Goal: Transaction & Acquisition: Purchase product/service

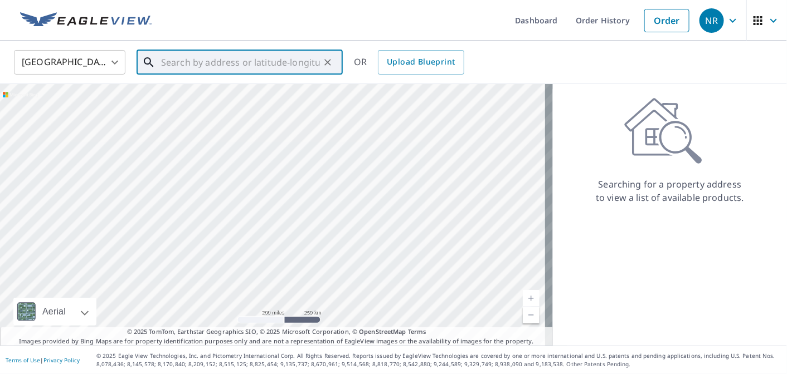
click at [268, 59] on input "text" at bounding box center [240, 62] width 159 height 31
paste input "[STREET_ADDRESS]"
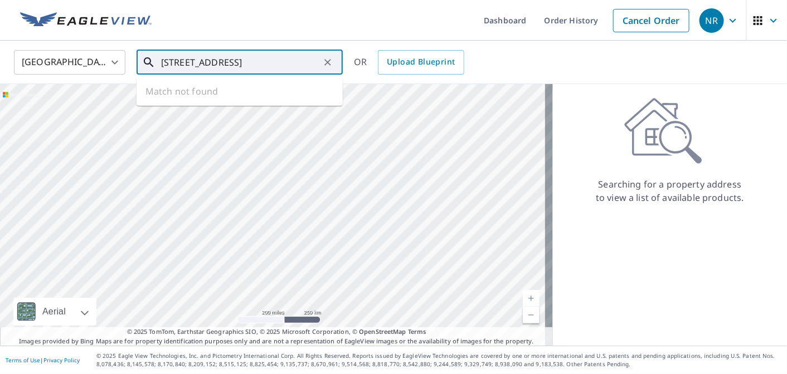
scroll to position [0, 4]
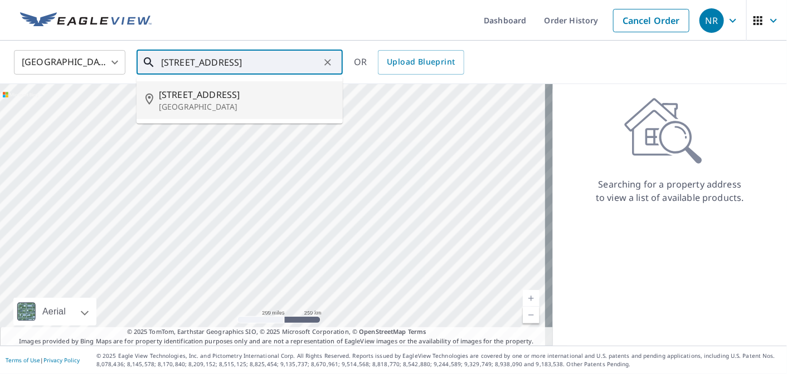
click at [252, 98] on span "[STREET_ADDRESS]" at bounding box center [246, 94] width 175 height 13
type input "[STREET_ADDRESS]"
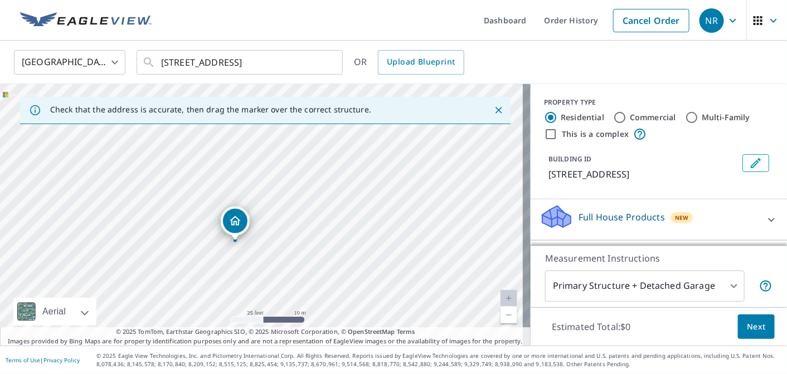
drag, startPoint x: 205, startPoint y: 189, endPoint x: 306, endPoint y: 179, distance: 101.9
click at [306, 179] on div "[STREET_ADDRESS]" at bounding box center [265, 215] width 531 height 262
click at [269, 194] on div "Dropped pin, building 1, Residential property, 1426 Milan Ave Coral Gables, FL …" at bounding box center [261, 193] width 25 height 25
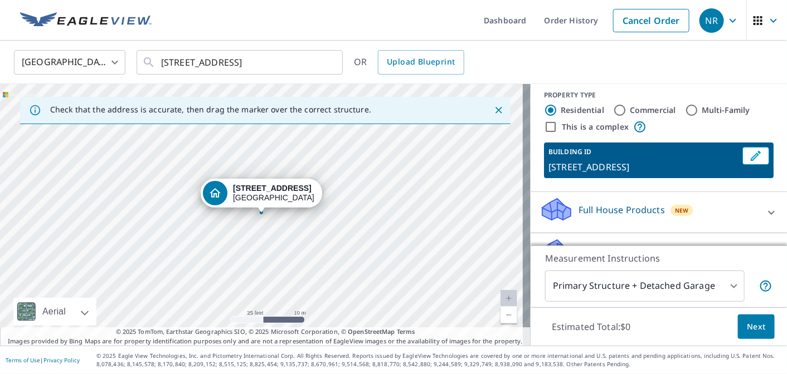
scroll to position [6, 0]
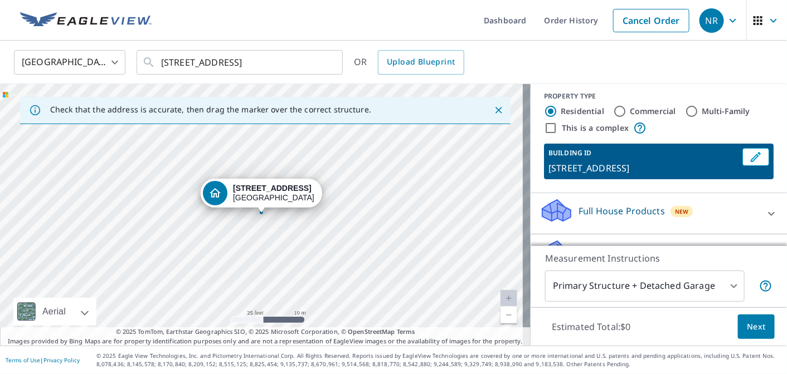
click at [649, 210] on p "Full House Products" at bounding box center [621, 211] width 86 height 13
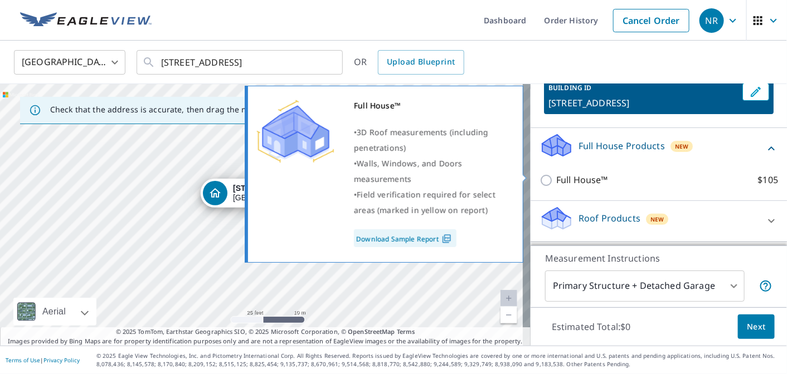
scroll to position [80, 0]
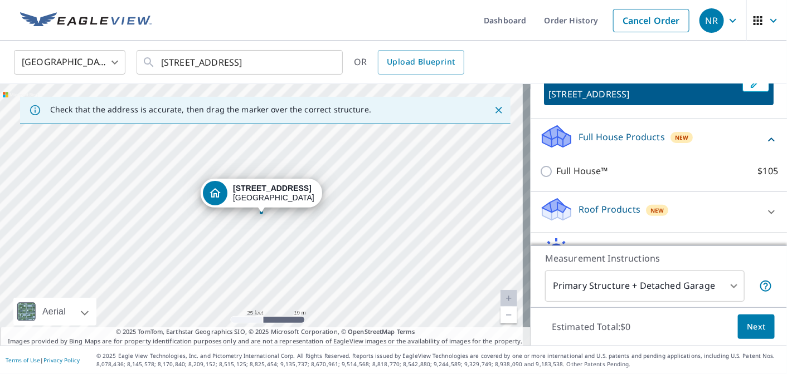
click at [612, 205] on p "Roof Products" at bounding box center [609, 209] width 62 height 13
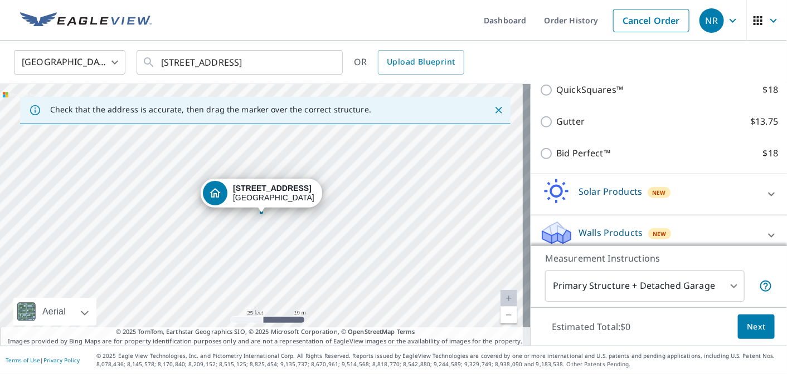
click at [617, 197] on p "Solar Products" at bounding box center [610, 191] width 64 height 13
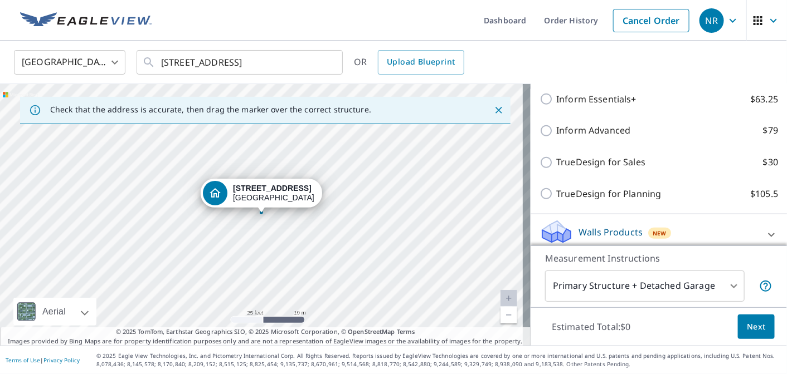
scroll to position [405, 0]
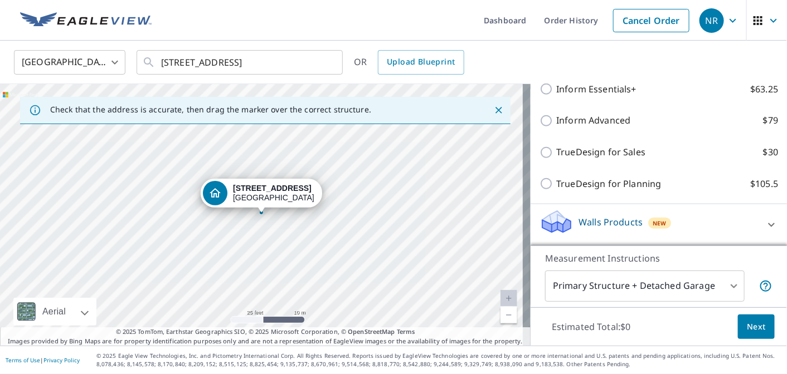
click at [631, 218] on p "Walls Products" at bounding box center [610, 222] width 64 height 13
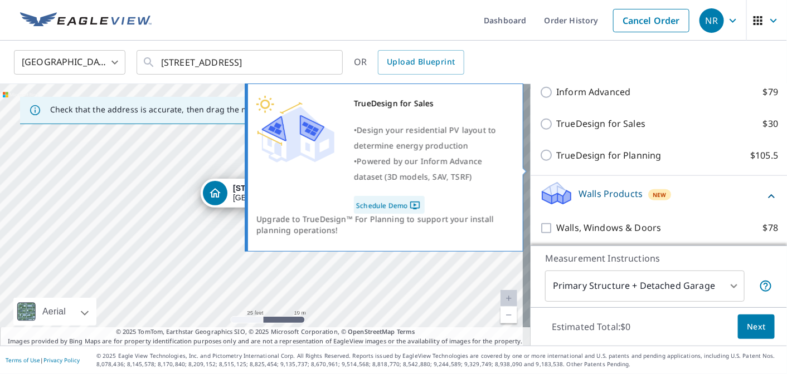
scroll to position [442, 0]
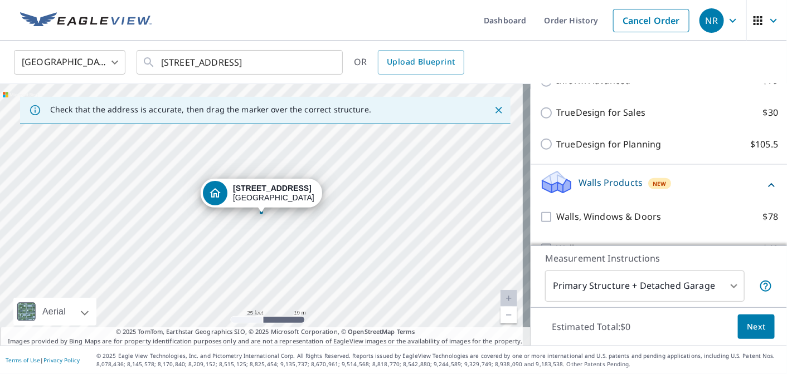
click at [747, 329] on span "Next" at bounding box center [756, 327] width 19 height 14
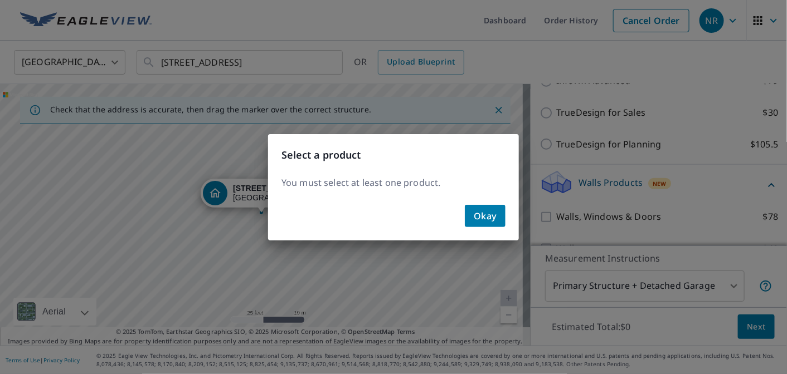
click at [486, 216] on span "Okay" at bounding box center [485, 216] width 23 height 16
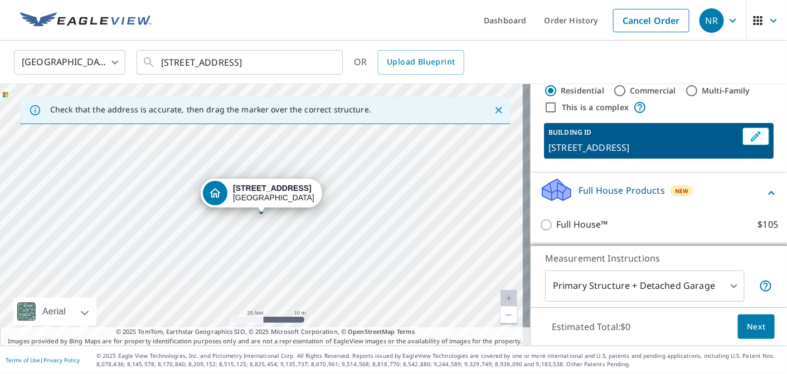
scroll to position [0, 0]
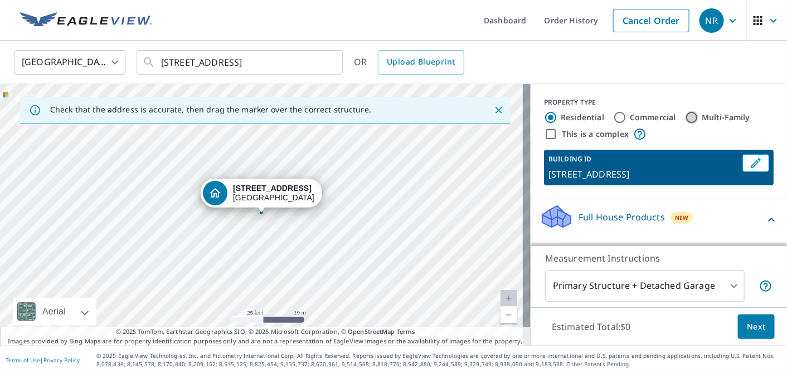
click at [685, 118] on input "Multi-Family" at bounding box center [691, 117] width 13 height 13
radio input "true"
type input "2"
click at [549, 118] on div "Residential" at bounding box center [574, 117] width 60 height 13
click at [544, 116] on input "Residential" at bounding box center [550, 117] width 13 height 13
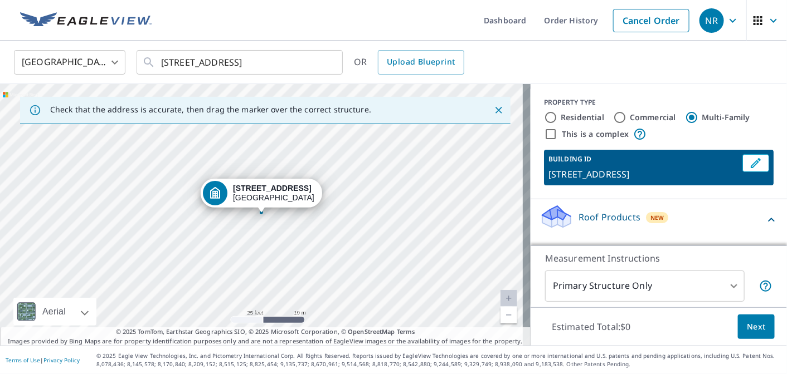
radio input "true"
type input "1"
click at [685, 120] on input "Multi-Family" at bounding box center [691, 117] width 13 height 13
radio input "true"
type input "2"
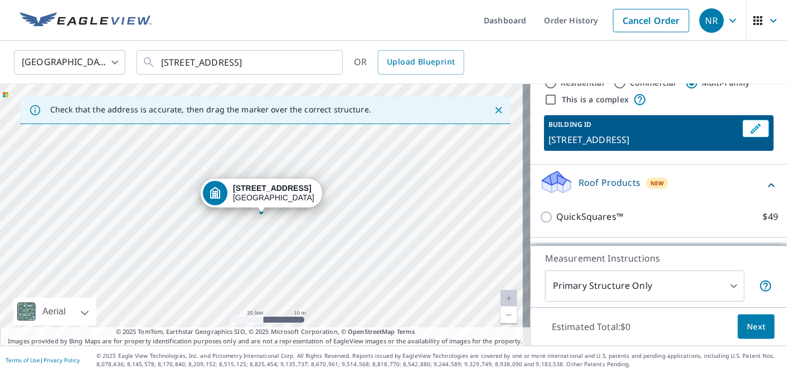
scroll to position [37, 0]
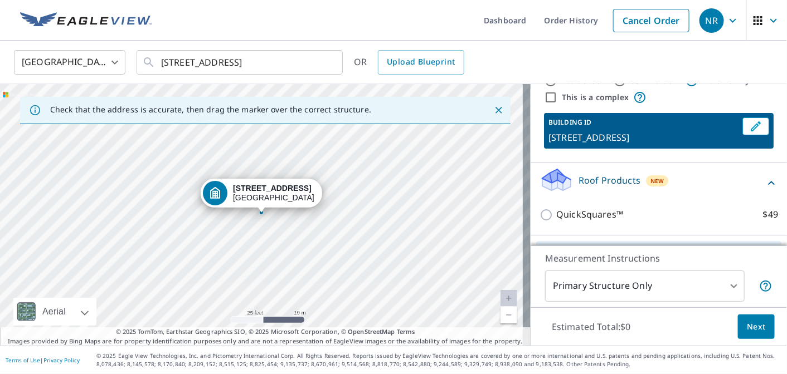
click at [659, 188] on div "Roof Products New" at bounding box center [651, 183] width 225 height 32
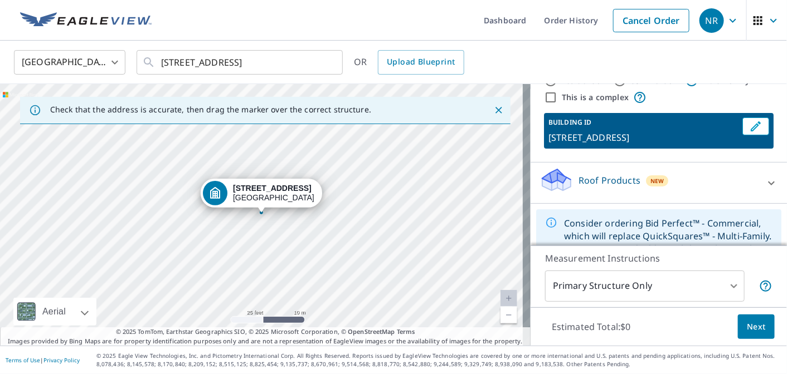
click at [659, 188] on div "Roof Products New" at bounding box center [648, 183] width 218 height 32
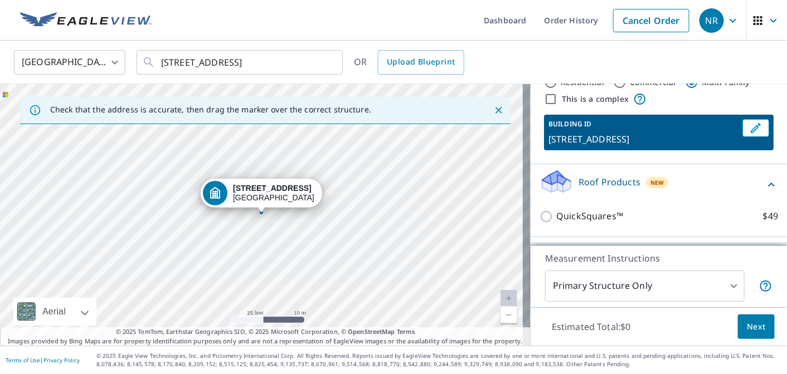
scroll to position [5, 0]
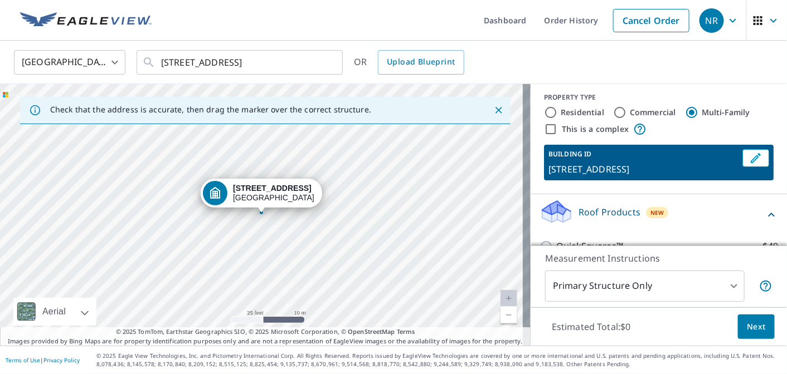
click at [562, 114] on label "Residential" at bounding box center [582, 112] width 43 height 11
click at [557, 114] on input "Residential" at bounding box center [550, 112] width 13 height 13
radio input "true"
type input "1"
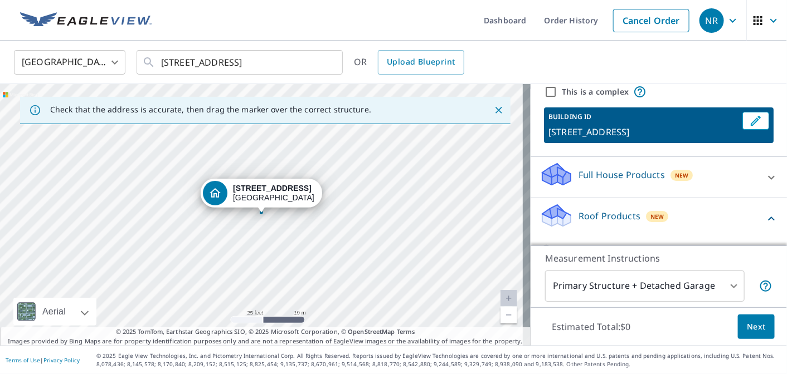
click at [607, 182] on div "Full House Products New" at bounding box center [648, 178] width 218 height 32
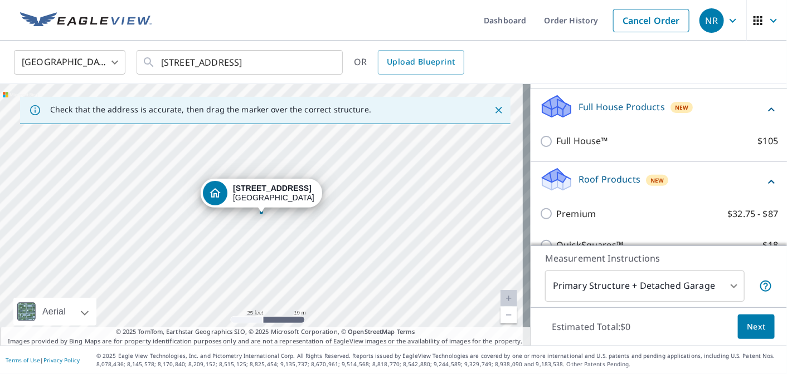
scroll to position [116, 0]
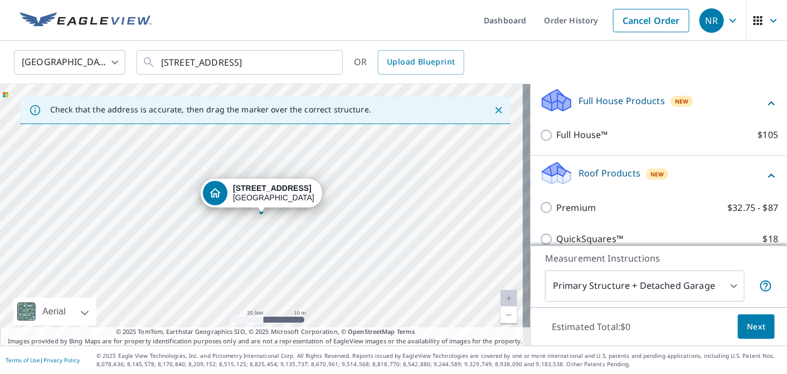
click at [609, 182] on div "Roof Products New" at bounding box center [651, 176] width 225 height 32
click at [609, 182] on div "Roof Products New" at bounding box center [648, 176] width 218 height 32
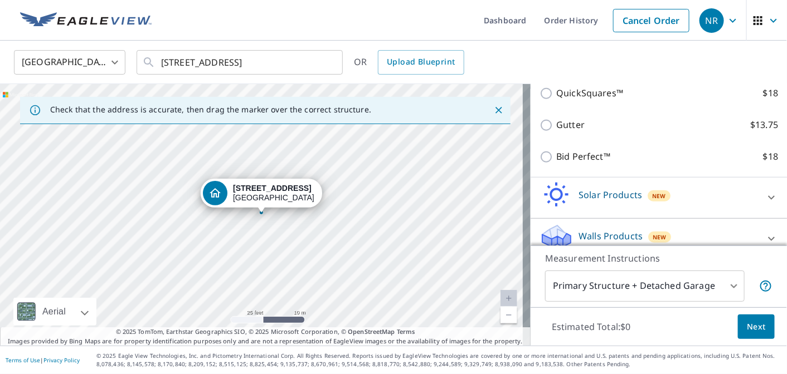
scroll to position [277, 0]
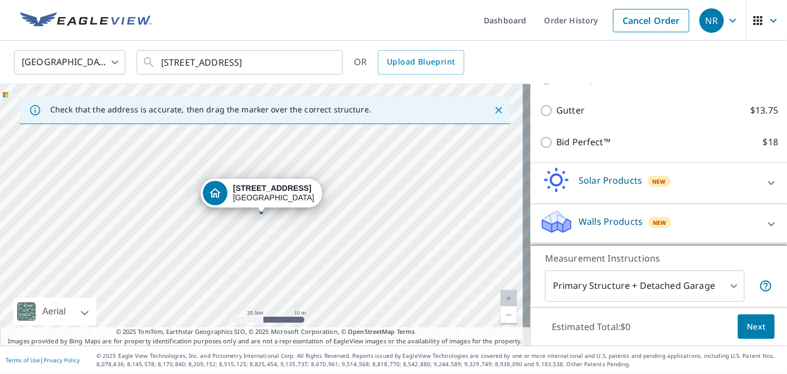
click at [578, 178] on p "Solar Products" at bounding box center [610, 180] width 64 height 13
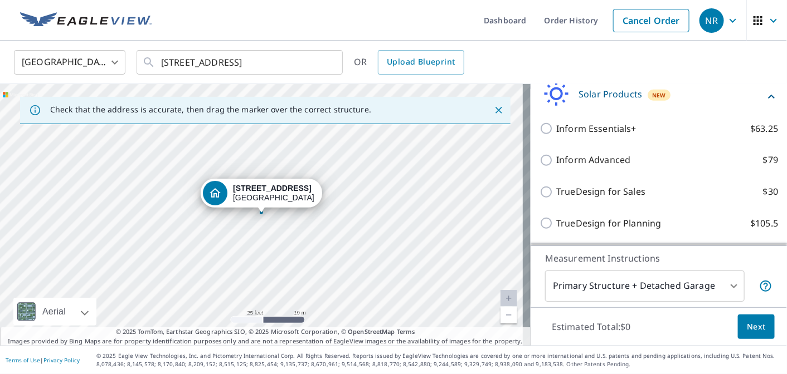
scroll to position [370, 0]
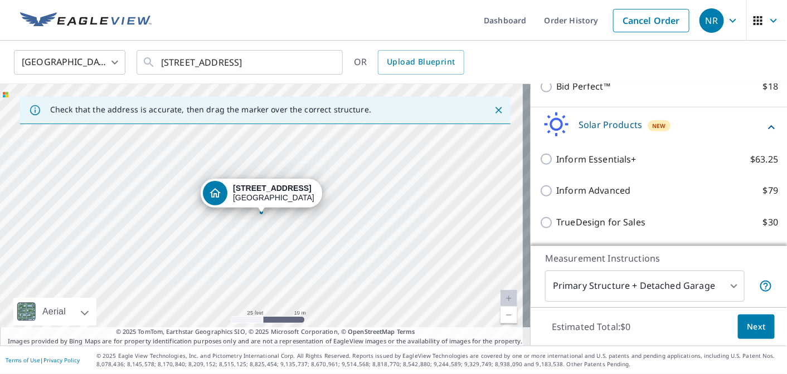
click at [582, 127] on p "Solar Products" at bounding box center [610, 124] width 64 height 13
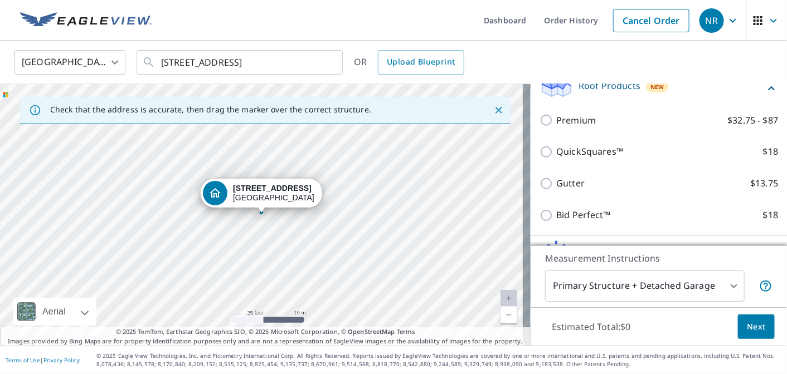
scroll to position [223, 0]
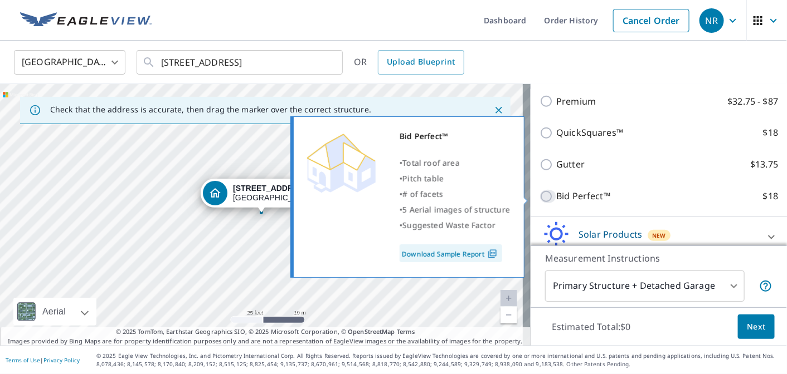
click at [543, 199] on input "Bid Perfect™ $18" at bounding box center [547, 196] width 17 height 13
checkbox input "true"
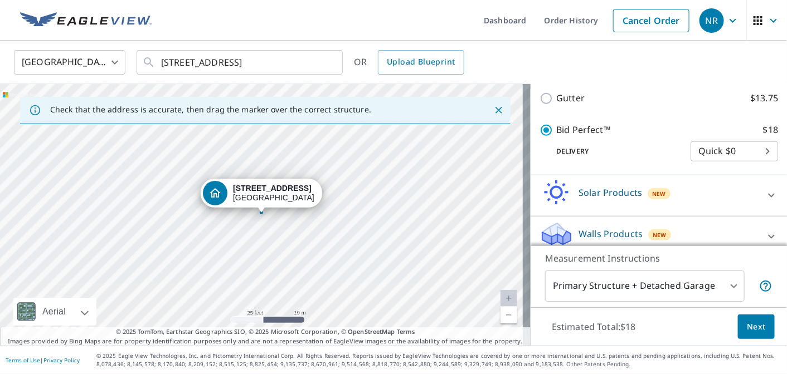
scroll to position [313, 0]
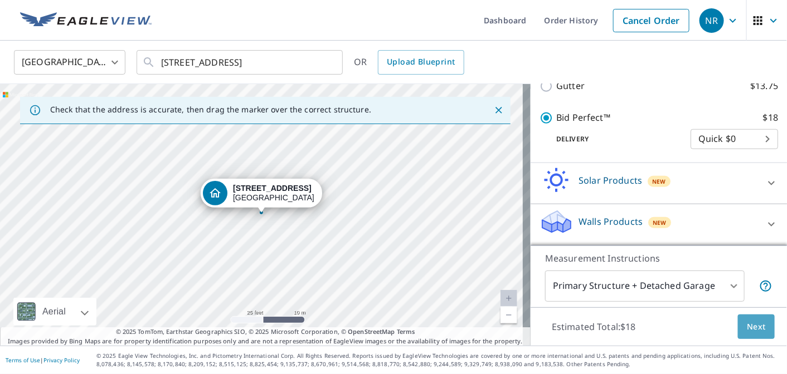
click at [747, 327] on span "Next" at bounding box center [756, 327] width 19 height 14
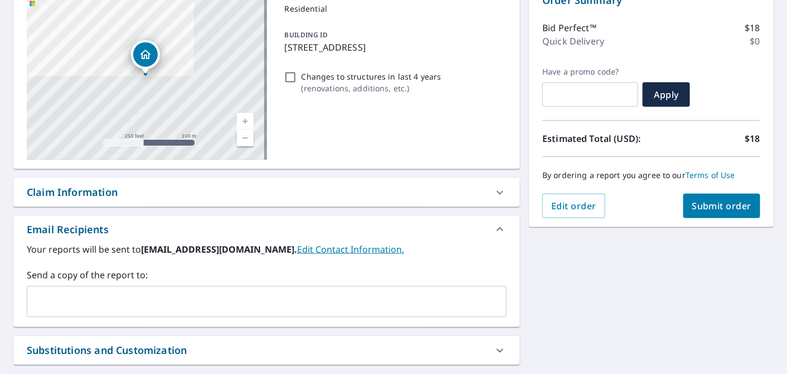
scroll to position [134, 0]
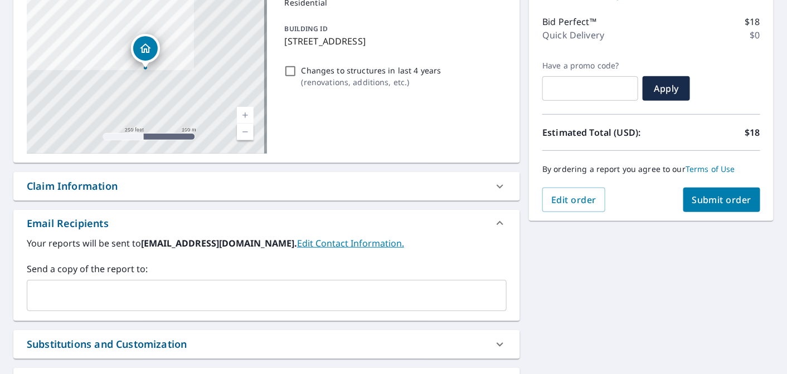
click at [692, 197] on span "Submit order" at bounding box center [722, 200] width 60 height 12
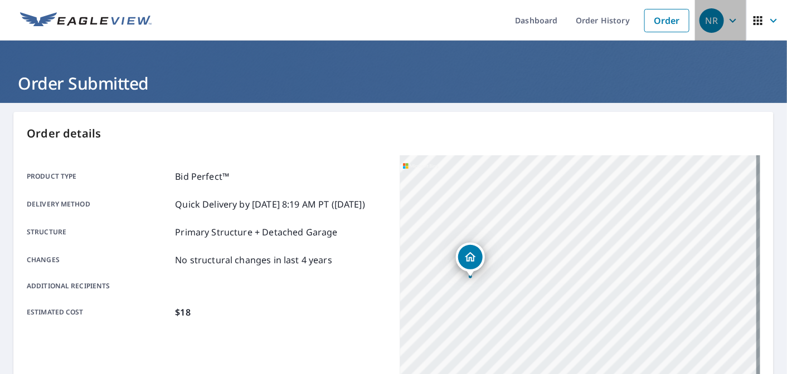
click at [715, 19] on div "NR" at bounding box center [711, 20] width 25 height 25
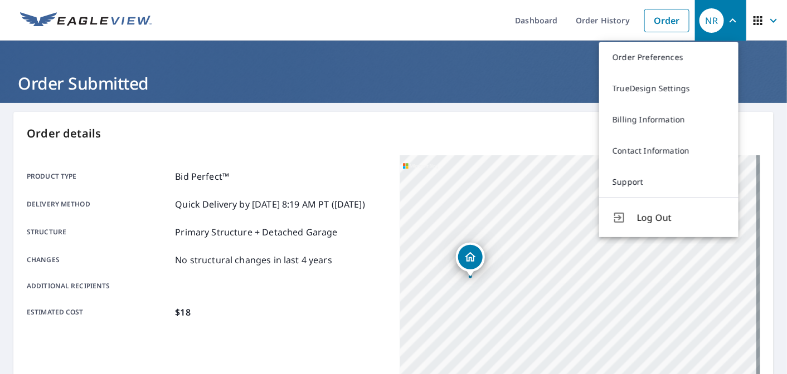
click at [715, 19] on div "NR" at bounding box center [711, 20] width 25 height 25
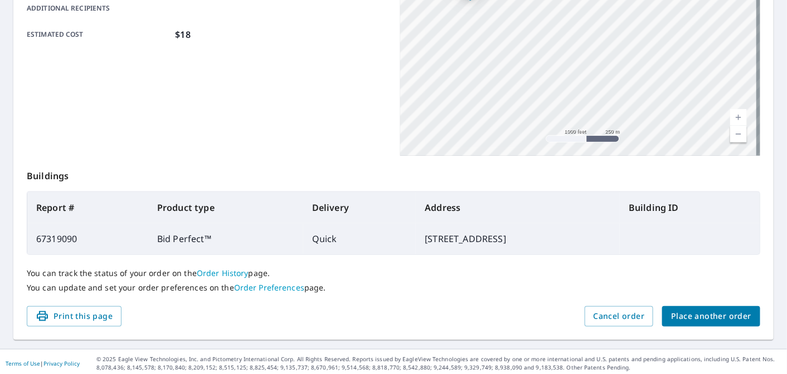
scroll to position [280, 0]
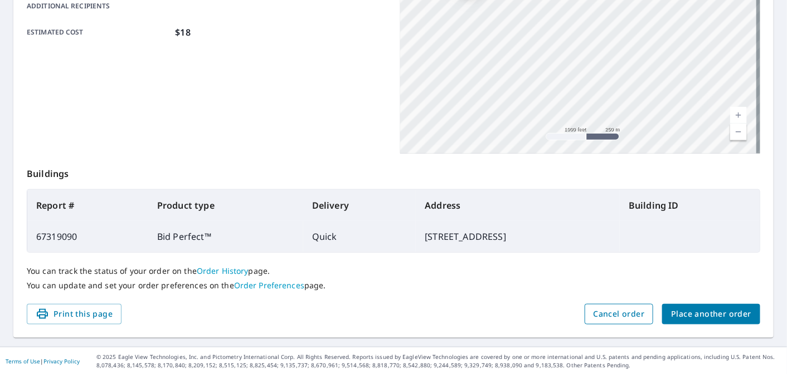
click at [604, 313] on span "Cancel order" at bounding box center [618, 315] width 51 height 14
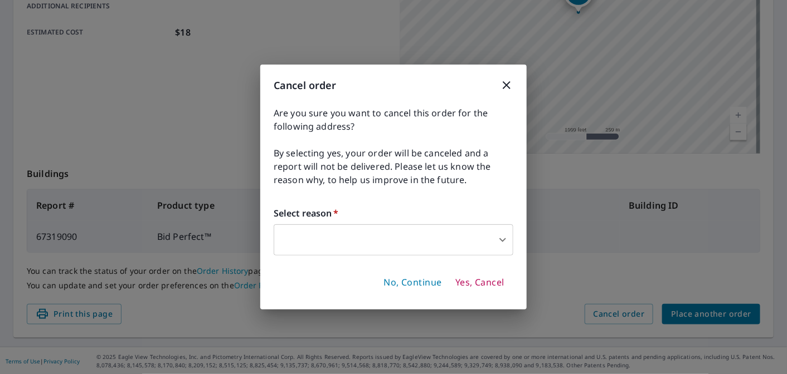
click at [503, 89] on icon "button" at bounding box center [506, 85] width 13 height 13
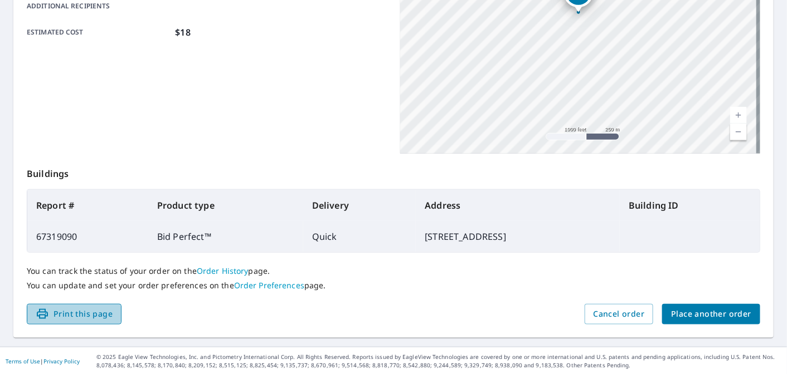
click at [66, 322] on button "Print this page" at bounding box center [74, 314] width 95 height 21
click at [706, 314] on span "Place another order" at bounding box center [711, 315] width 80 height 14
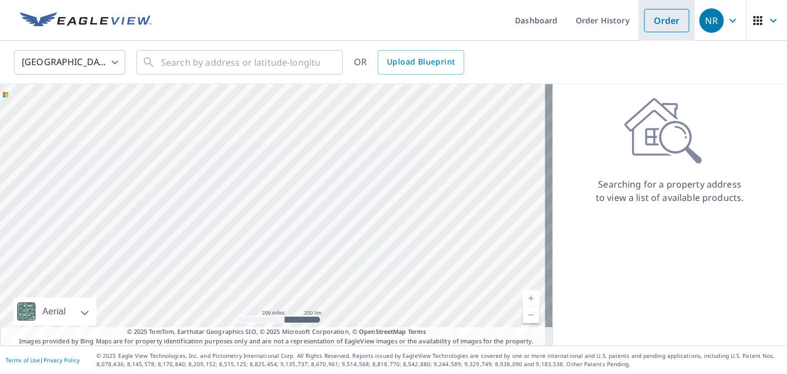
click at [660, 20] on link "Order" at bounding box center [666, 20] width 45 height 23
click at [661, 17] on link "Order" at bounding box center [666, 20] width 45 height 23
click at [707, 27] on div "NR" at bounding box center [711, 20] width 25 height 25
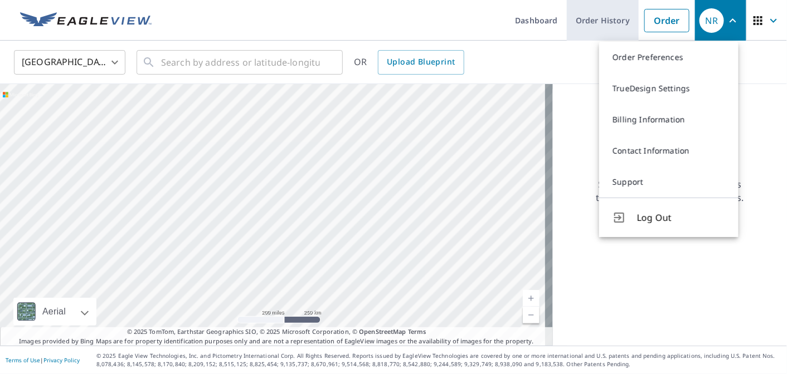
click at [589, 18] on link "Order History" at bounding box center [603, 20] width 72 height 41
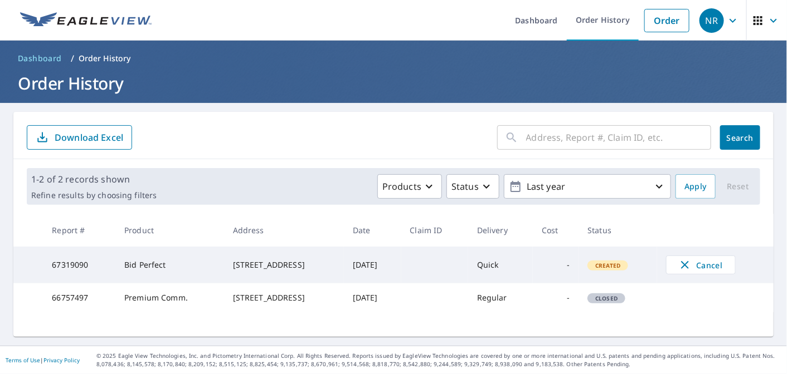
click at [492, 262] on td "Quick" at bounding box center [500, 265] width 65 height 37
click at [486, 265] on td "Quick" at bounding box center [500, 265] width 65 height 37
drag, startPoint x: 611, startPoint y: 267, endPoint x: 586, endPoint y: 266, distance: 25.1
click at [604, 266] on span "Created" at bounding box center [607, 266] width 38 height 8
drag, startPoint x: 313, startPoint y: 256, endPoint x: 279, endPoint y: 255, distance: 34.0
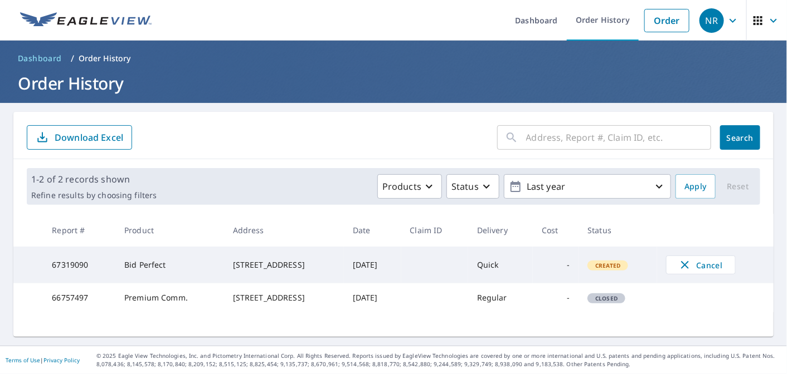
click at [309, 260] on div "[STREET_ADDRESS]" at bounding box center [284, 265] width 102 height 11
drag, startPoint x: 255, startPoint y: 258, endPoint x: 250, endPoint y: 263, distance: 7.1
click at [250, 262] on div "[STREET_ADDRESS]" at bounding box center [284, 265] width 102 height 11
click at [757, 25] on span "button" at bounding box center [766, 20] width 31 height 27
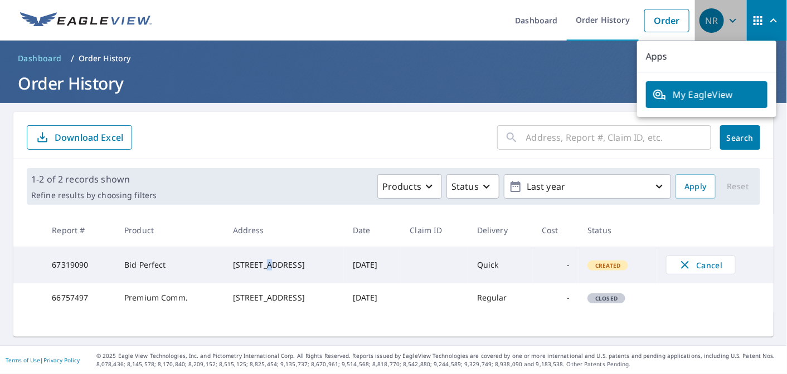
click at [726, 23] on icon "button" at bounding box center [732, 20] width 13 height 13
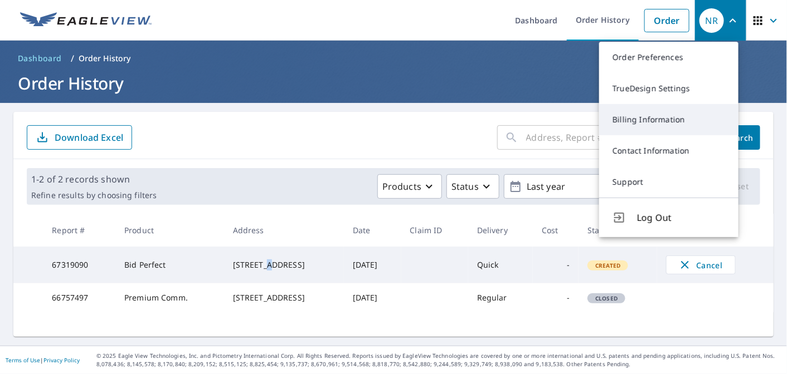
click at [620, 126] on link "Billing Information" at bounding box center [668, 119] width 139 height 31
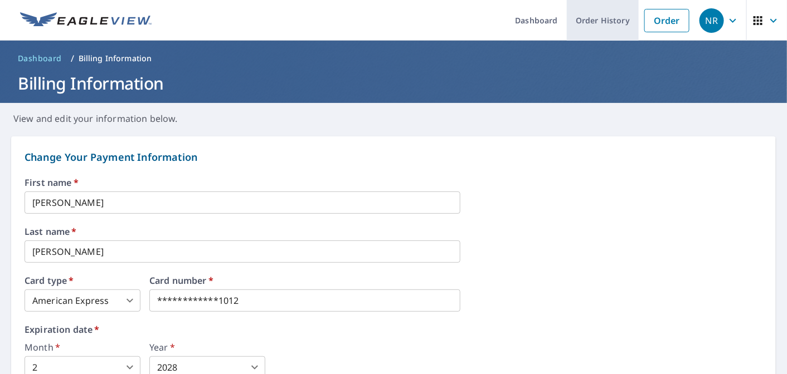
click at [602, 12] on link "Order History" at bounding box center [603, 20] width 72 height 41
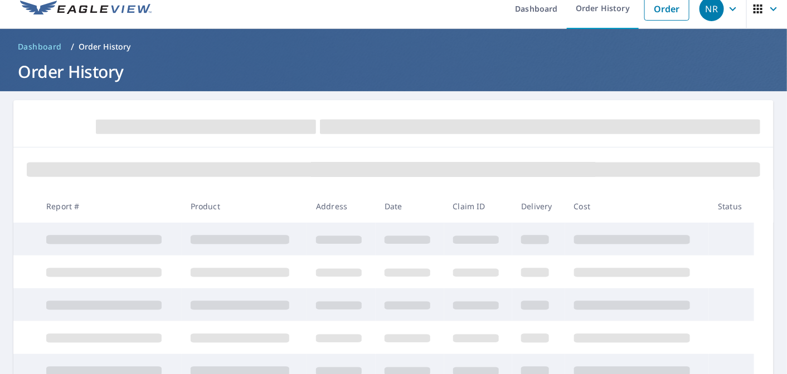
scroll to position [18, 0]
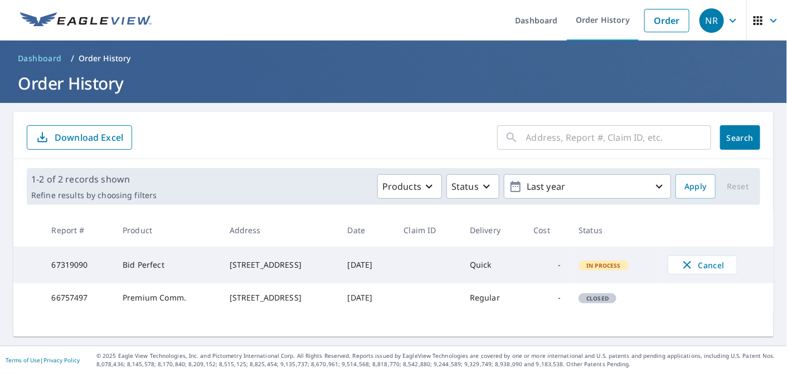
click at [547, 269] on td "-" at bounding box center [546, 265] width 45 height 37
